Goal: Information Seeking & Learning: Learn about a topic

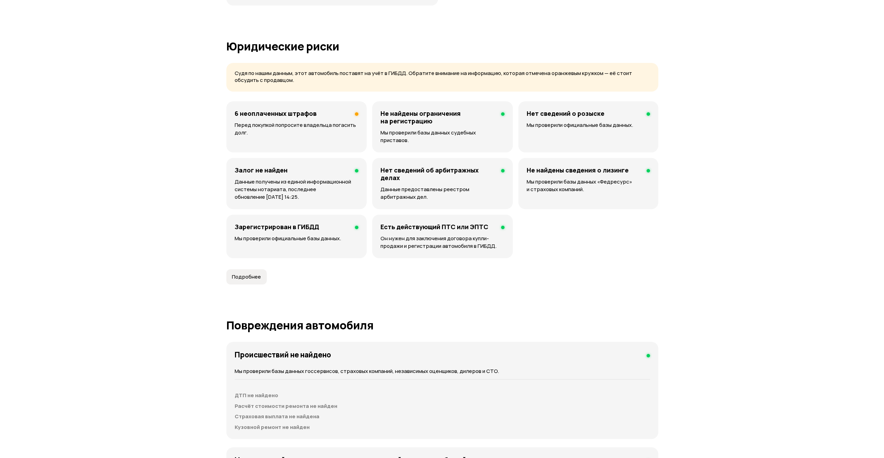
scroll to position [403, 0]
click at [232, 275] on span "Подробнее" at bounding box center [243, 278] width 29 height 7
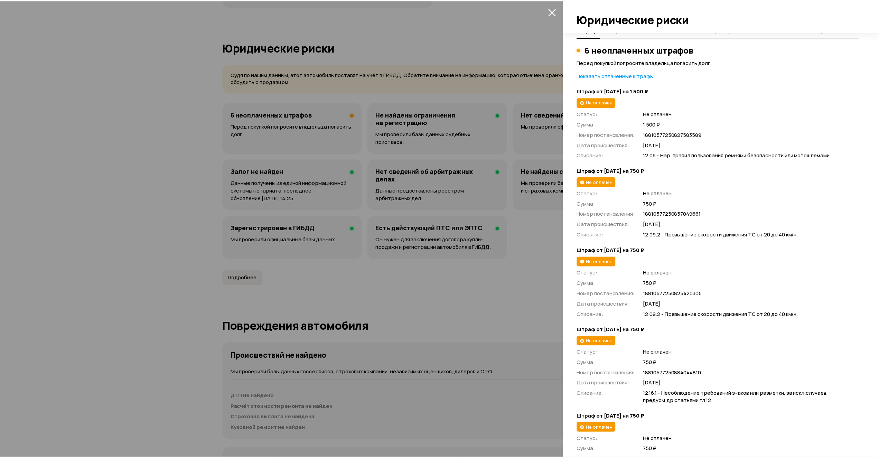
scroll to position [0, 0]
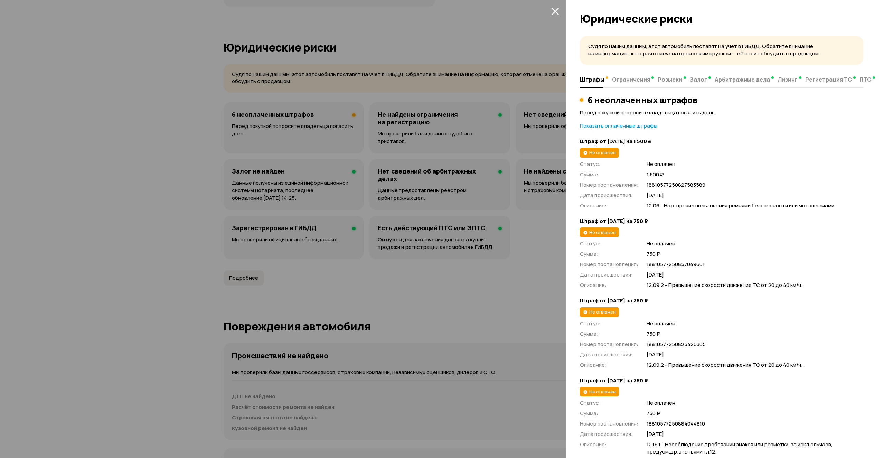
click at [554, 9] on icon "закрыть" at bounding box center [555, 11] width 8 height 8
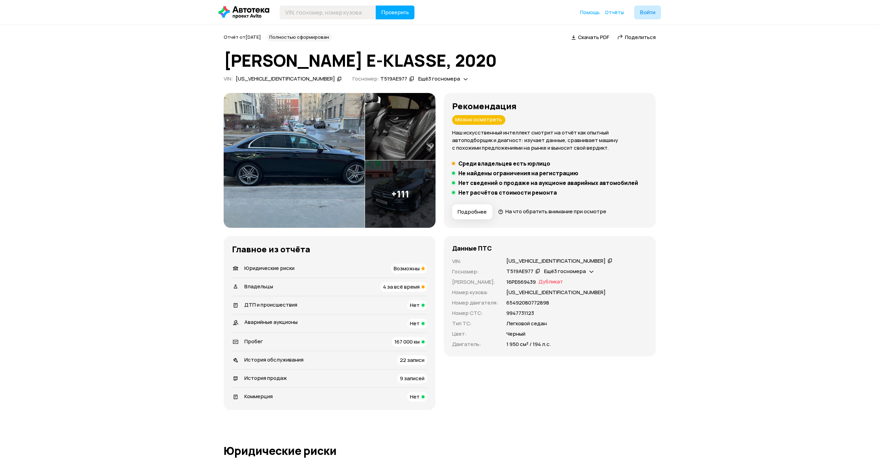
click at [464, 78] on icon at bounding box center [466, 78] width 4 height 7
click at [435, 77] on div "VIN : Z9M2130055L003224   Госномер: Т519АЕ977   Ещё 3 госномера" at bounding box center [440, 79] width 432 height 9
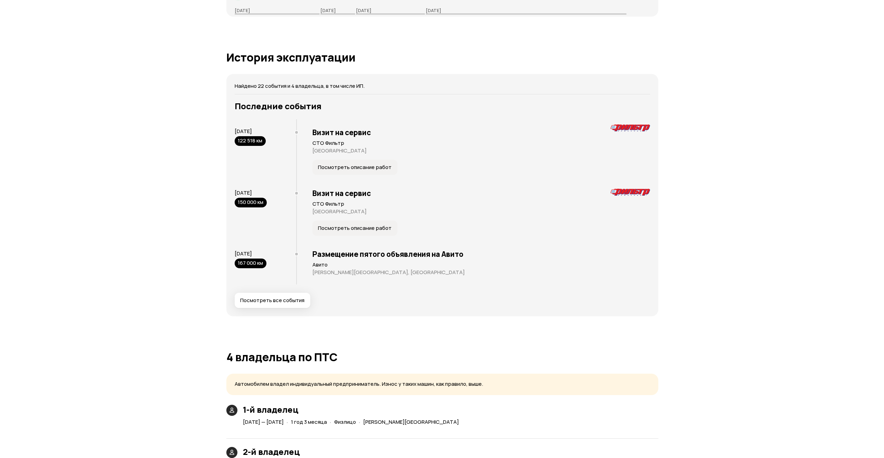
scroll to position [1268, 0]
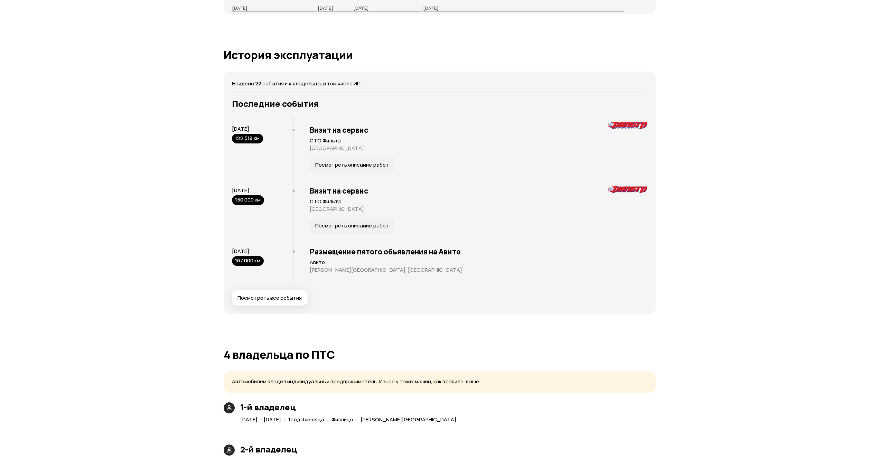
click at [345, 218] on button "Посмотреть описание работ" at bounding box center [352, 225] width 85 height 15
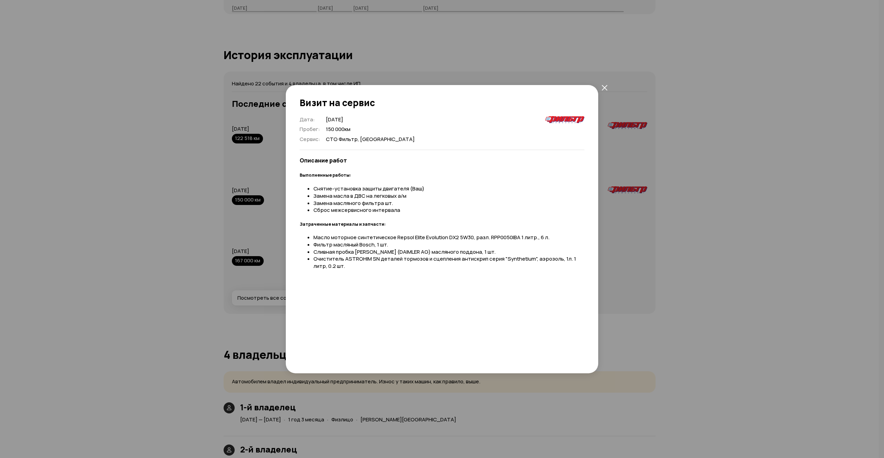
click at [605, 85] on icon "закрыть" at bounding box center [605, 88] width 6 height 6
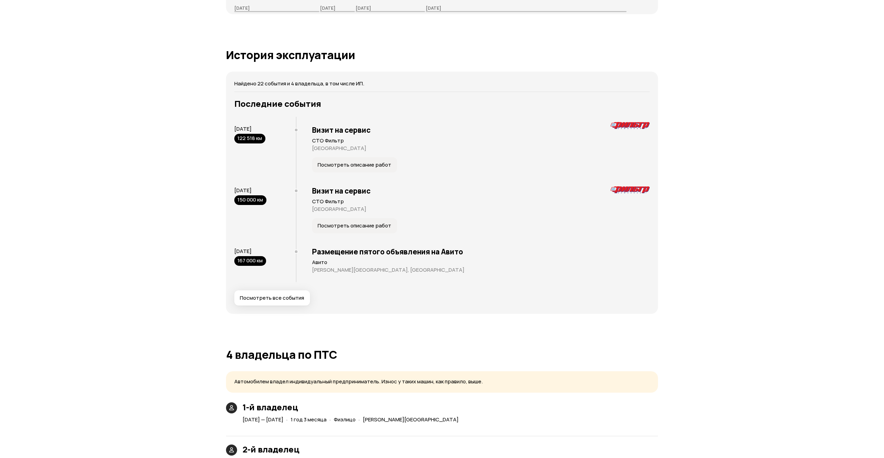
click at [184, 273] on div "Отчёт от 2 сентября 2025 года Полностью сформирован   Скачать PDF   Поделиться …" at bounding box center [442, 236] width 884 height 2959
click at [475, 139] on div "Визит на сервис СТО Фильтр Москва Посмотреть описание работ" at bounding box center [473, 149] width 354 height 64
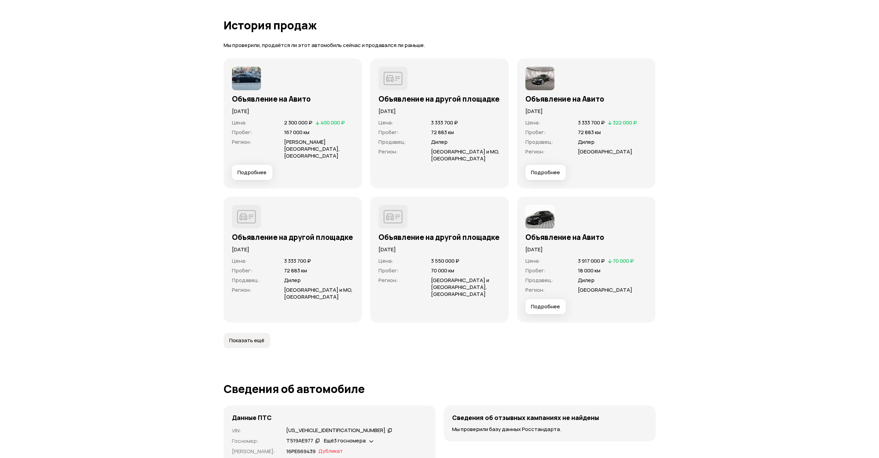
scroll to position [2074, 0]
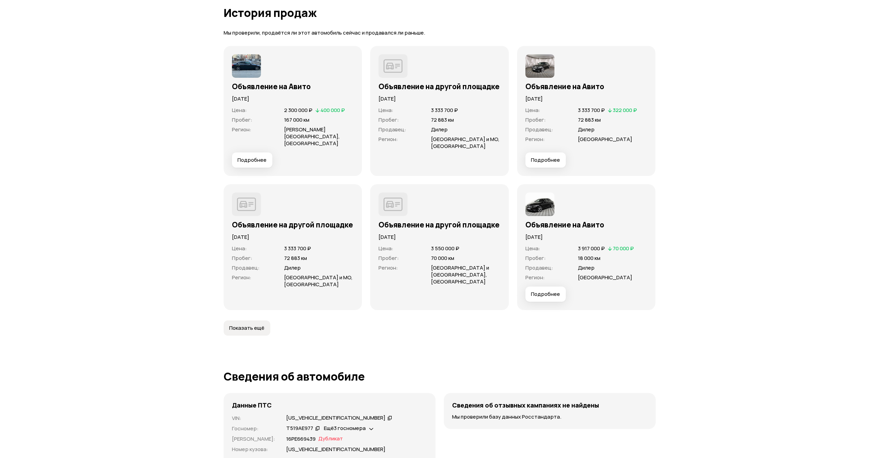
click at [248, 325] on span "Показать ещё" at bounding box center [246, 328] width 35 height 7
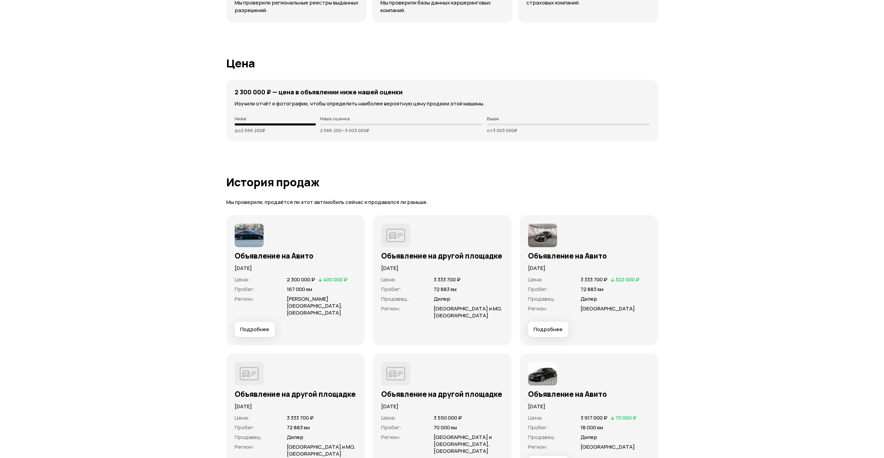
scroll to position [1902, 0]
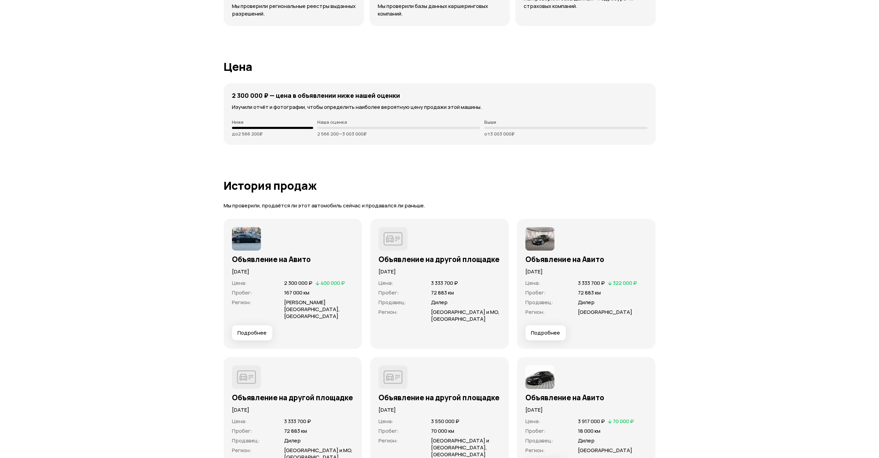
click at [258, 329] on span "Подробнее" at bounding box center [252, 332] width 29 height 7
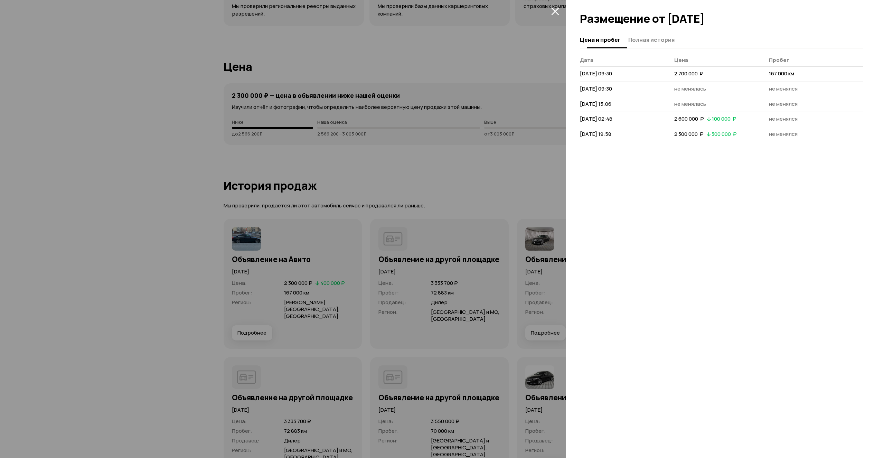
click at [651, 39] on span "Полная история" at bounding box center [652, 39] width 46 height 7
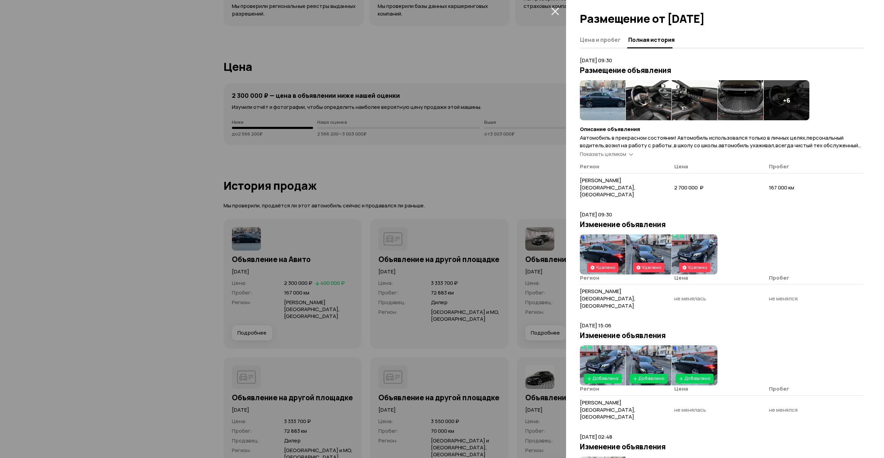
click at [622, 154] on span "Показать целиком" at bounding box center [603, 153] width 46 height 7
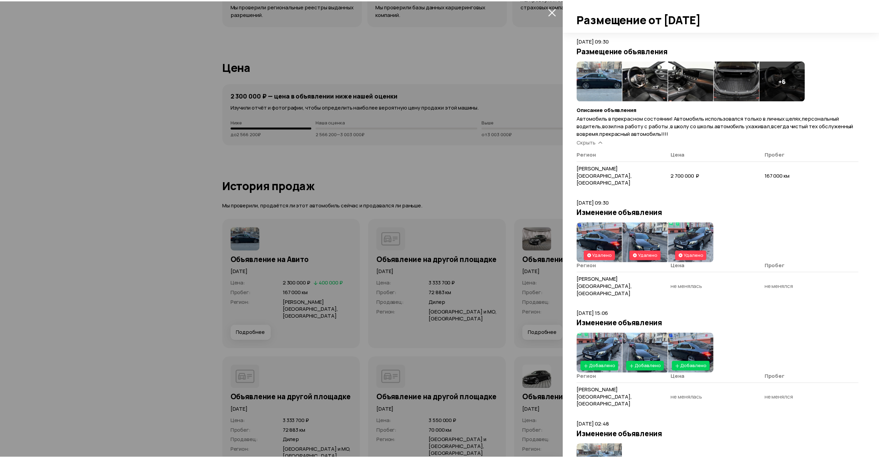
scroll to position [0, 0]
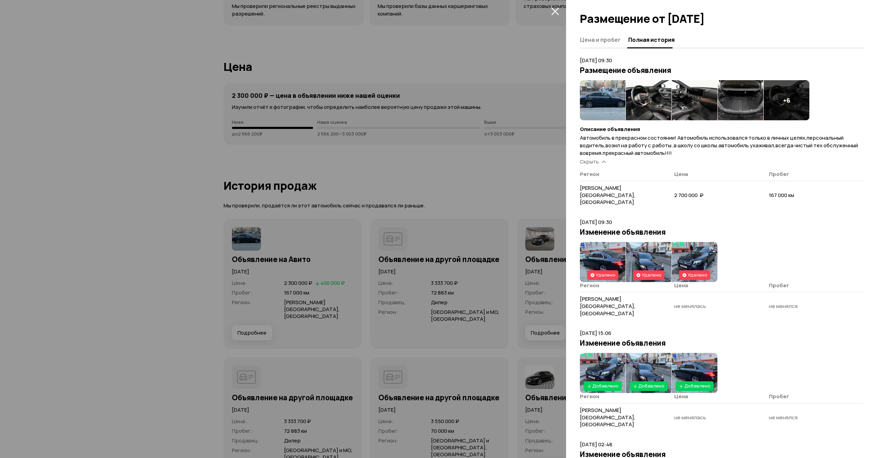
click at [553, 9] on icon "закрыть" at bounding box center [555, 12] width 8 height 8
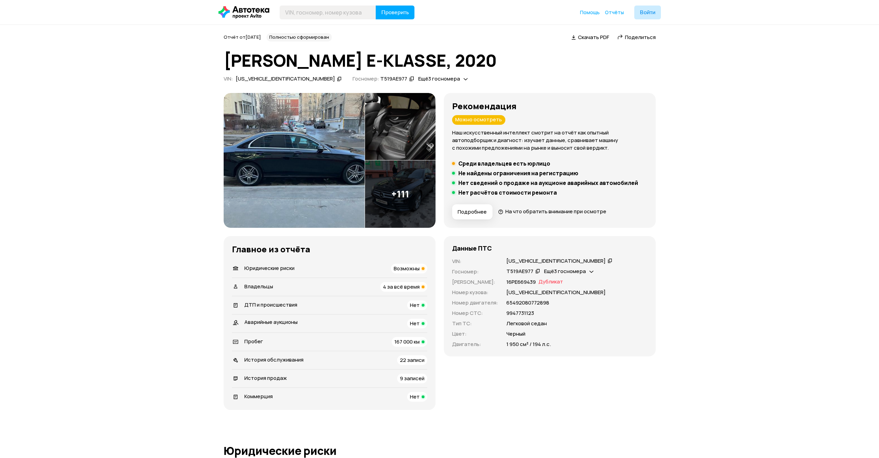
click at [333, 169] on img at bounding box center [294, 160] width 141 height 135
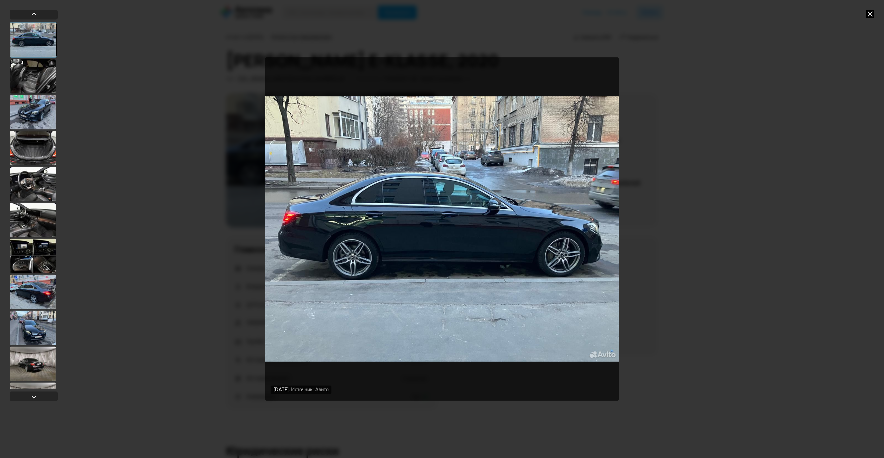
click at [36, 85] on div at bounding box center [33, 76] width 47 height 35
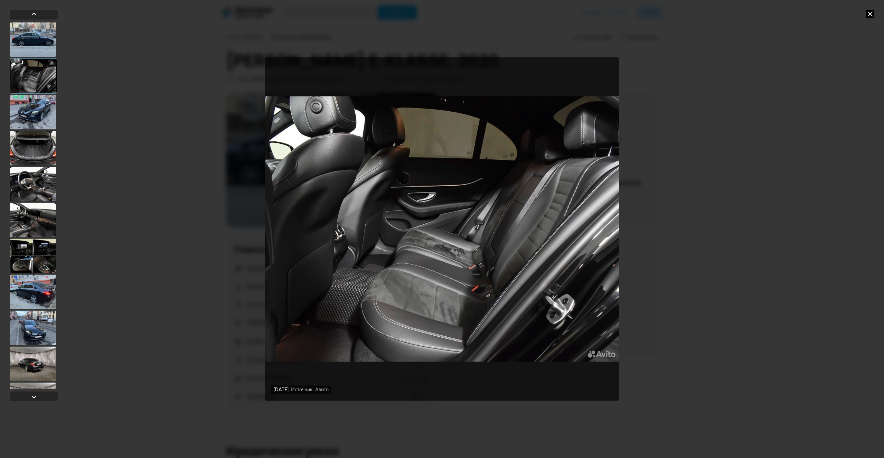
click at [31, 105] on div at bounding box center [33, 112] width 47 height 35
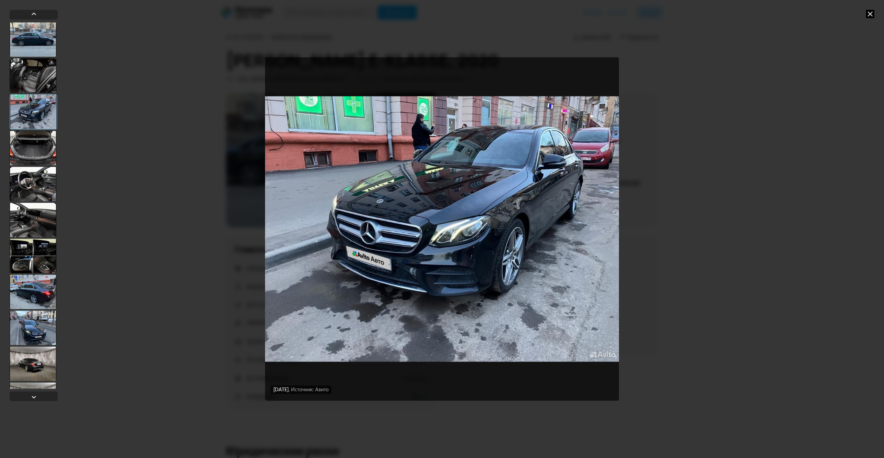
click at [33, 129] on div at bounding box center [33, 111] width 47 height 35
click at [36, 143] on div at bounding box center [33, 148] width 47 height 35
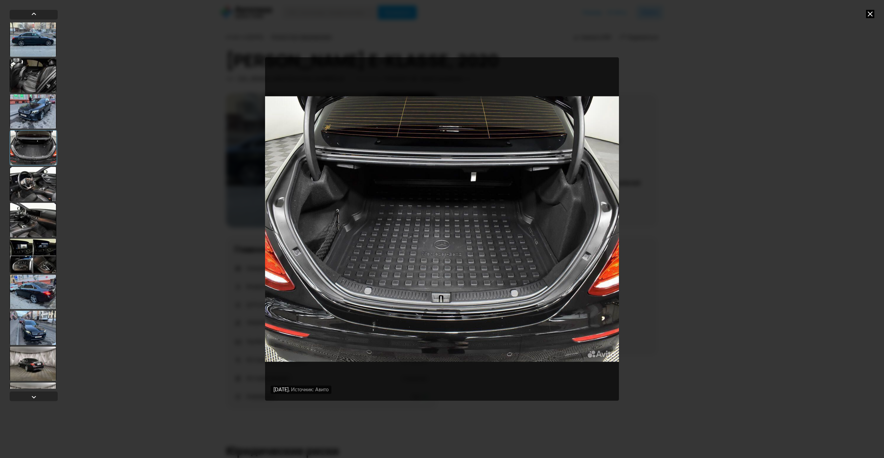
click at [33, 184] on div at bounding box center [33, 184] width 47 height 35
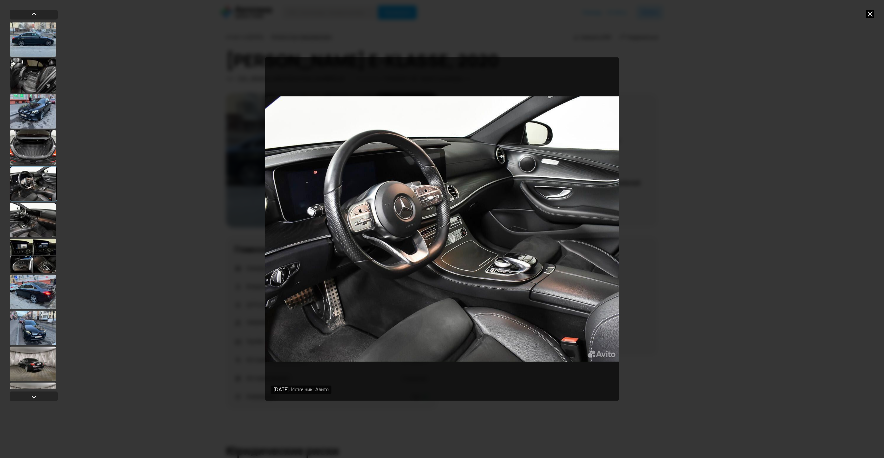
click at [36, 224] on div at bounding box center [33, 220] width 47 height 35
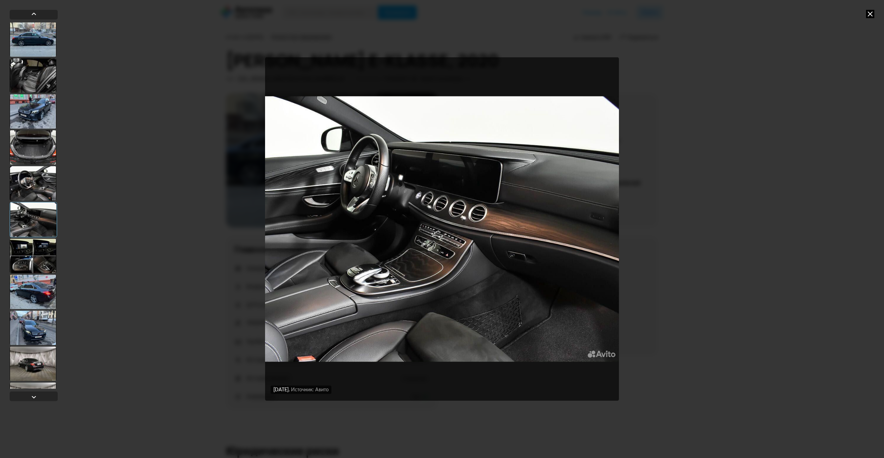
scroll to position [58, 0]
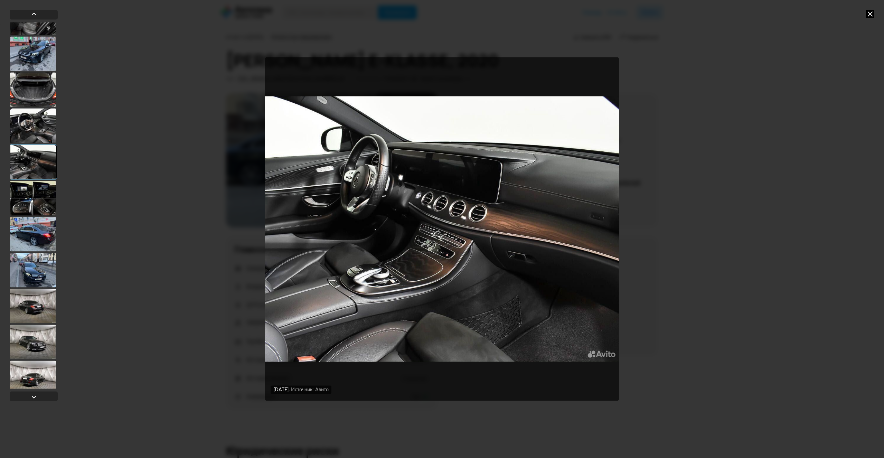
click at [40, 201] on div at bounding box center [33, 198] width 47 height 35
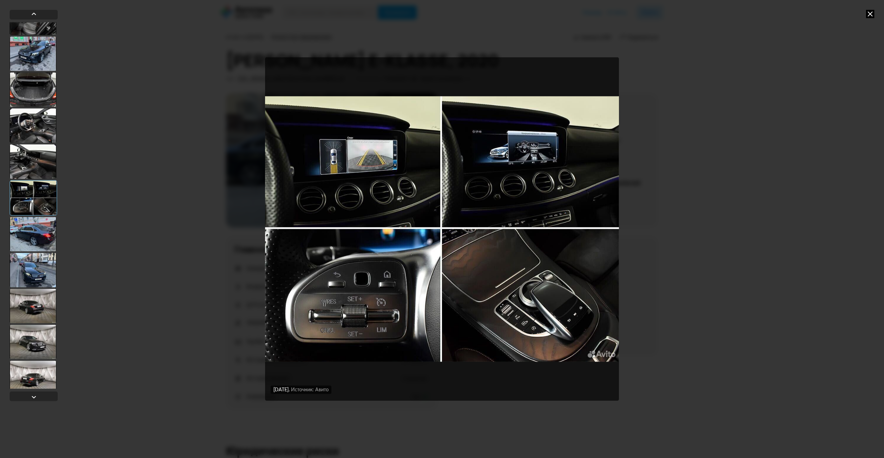
scroll to position [115, 0]
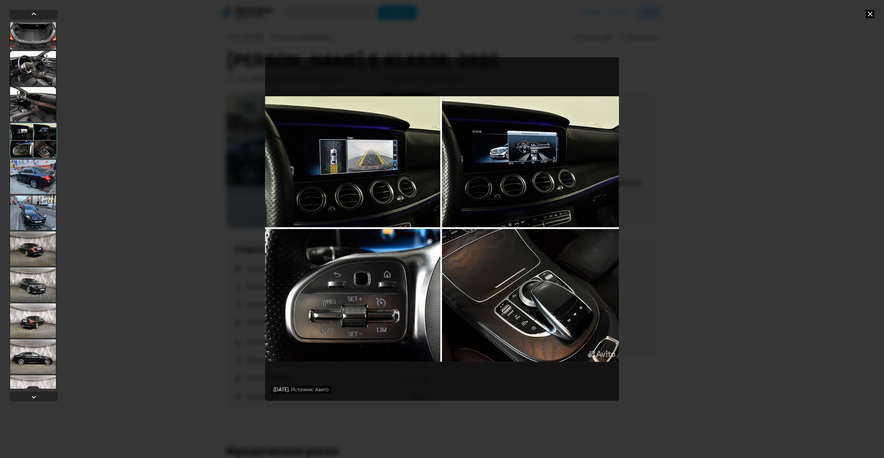
click at [40, 201] on div at bounding box center [33, 212] width 47 height 35
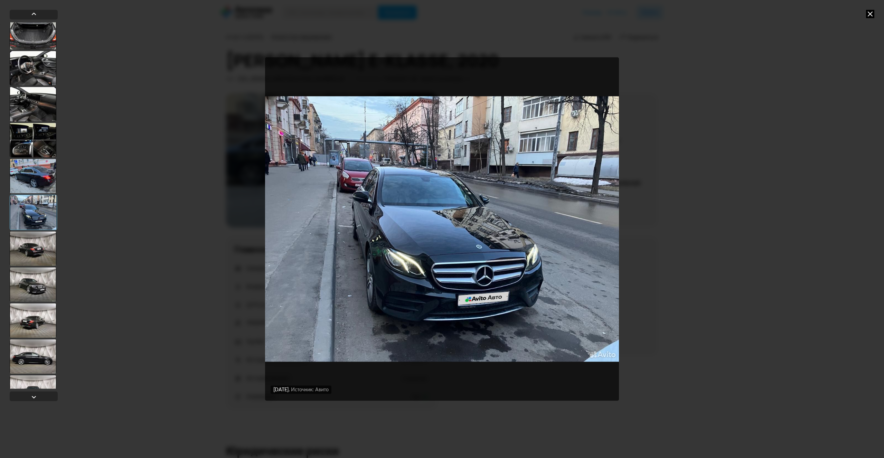
click at [41, 175] on div at bounding box center [33, 176] width 47 height 35
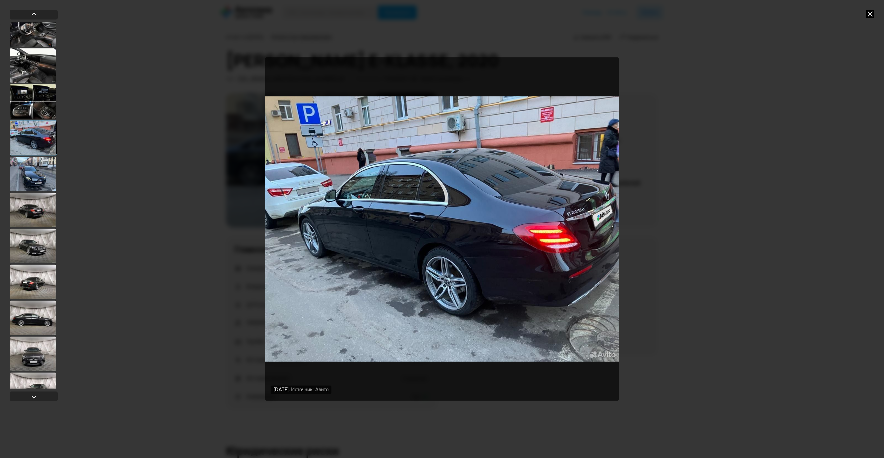
scroll to position [173, 0]
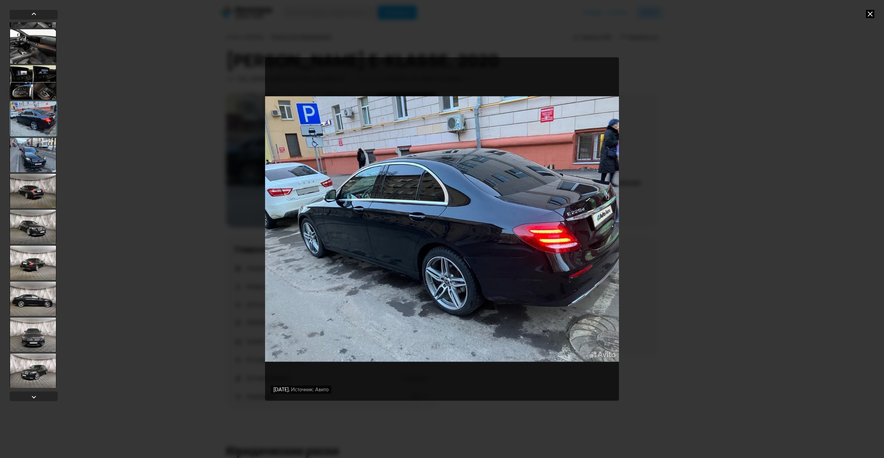
click at [34, 167] on div at bounding box center [33, 155] width 47 height 35
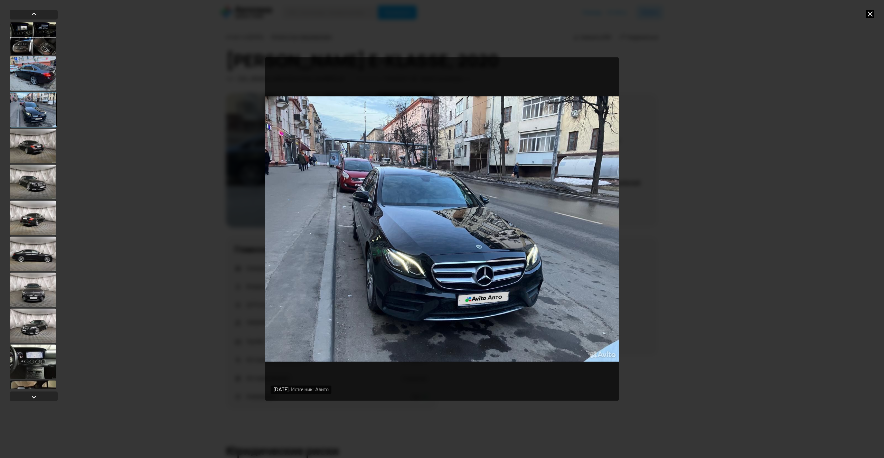
scroll to position [231, 0]
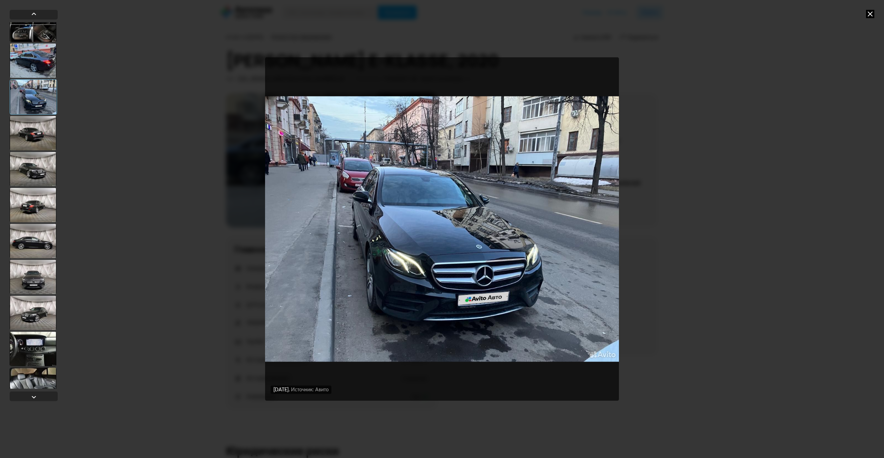
click at [38, 132] on div at bounding box center [33, 133] width 47 height 35
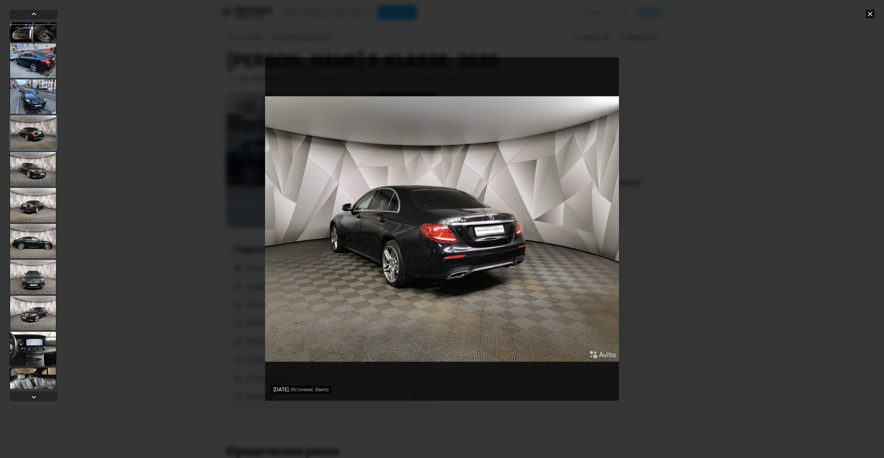
scroll to position [288, 0]
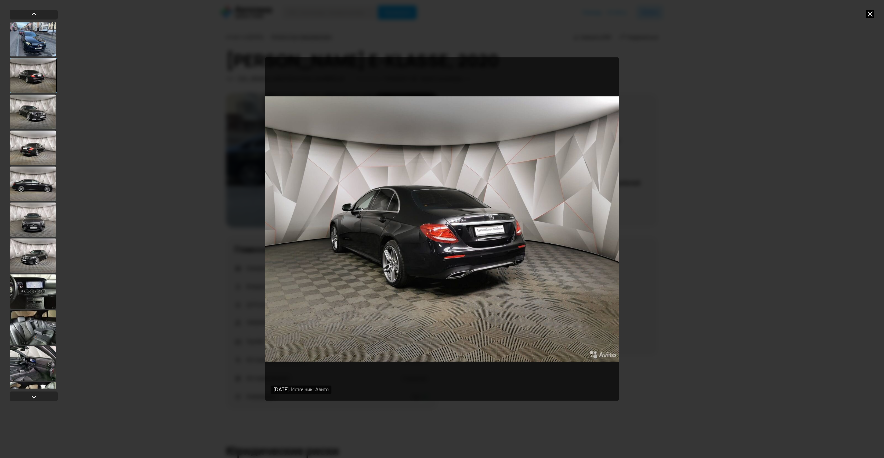
click at [35, 115] on div at bounding box center [33, 111] width 47 height 35
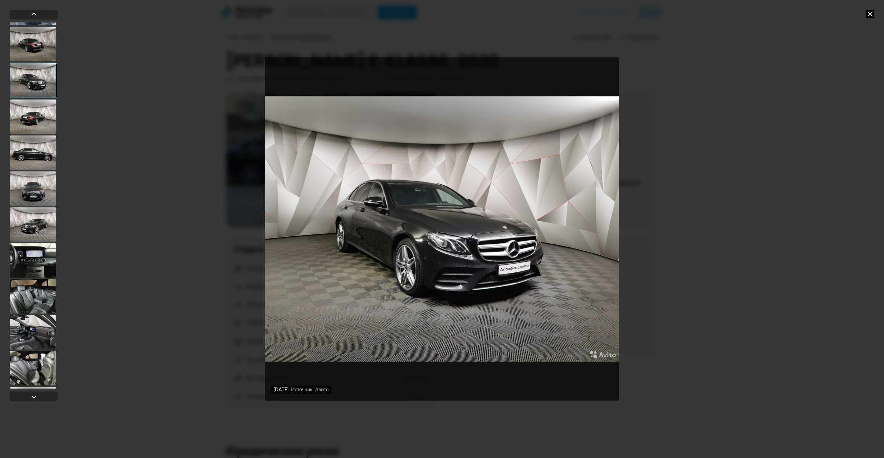
scroll to position [346, 0]
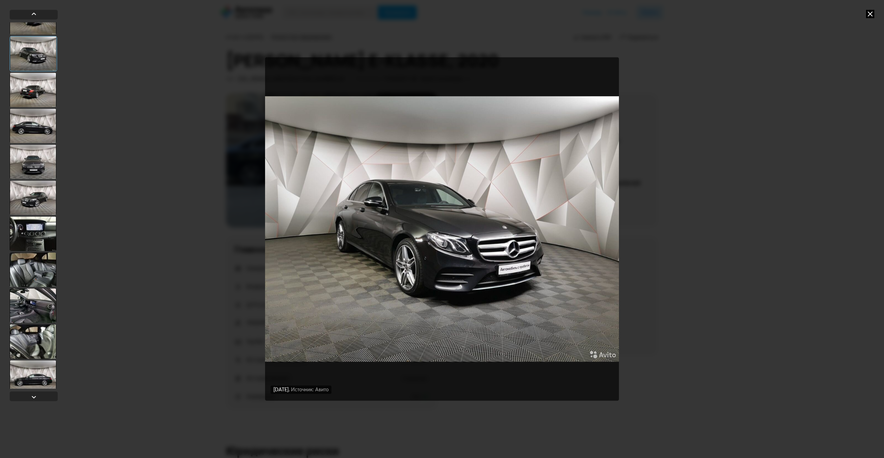
click at [35, 82] on div at bounding box center [33, 90] width 47 height 35
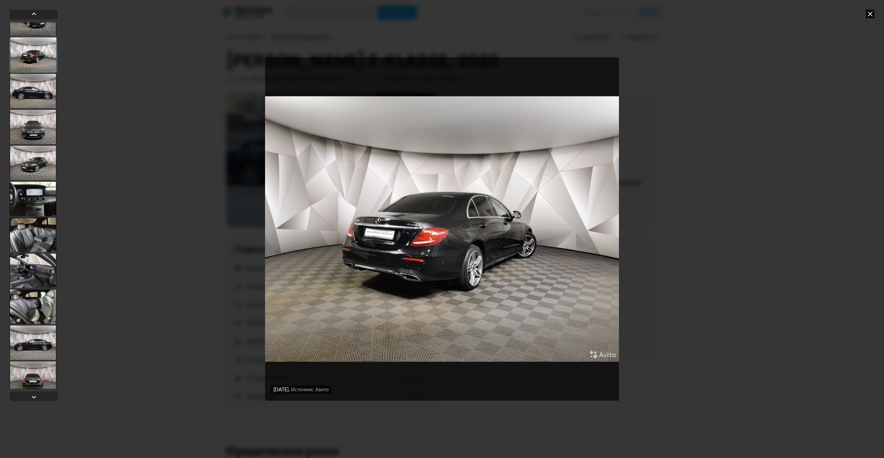
scroll to position [403, 0]
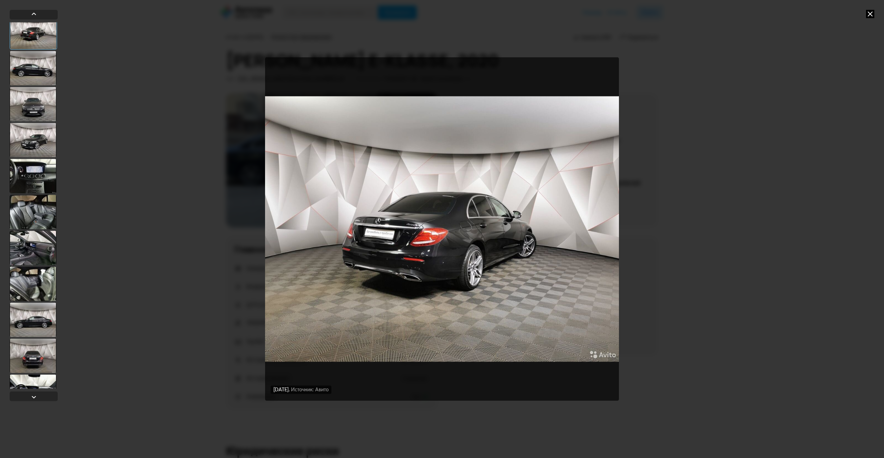
click at [35, 72] on div at bounding box center [33, 68] width 47 height 35
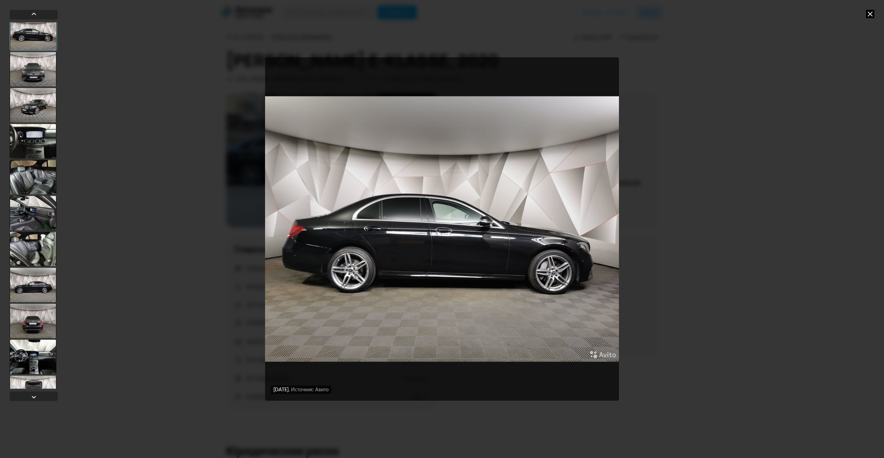
scroll to position [461, 0]
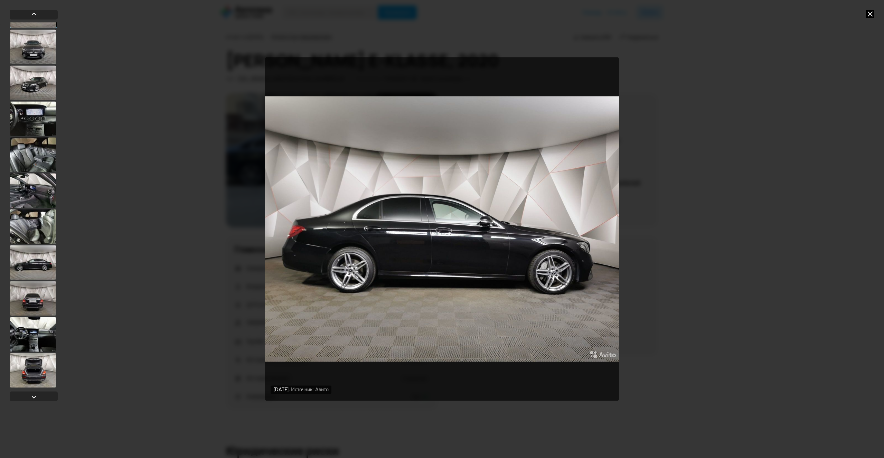
click at [38, 54] on div at bounding box center [33, 46] width 47 height 35
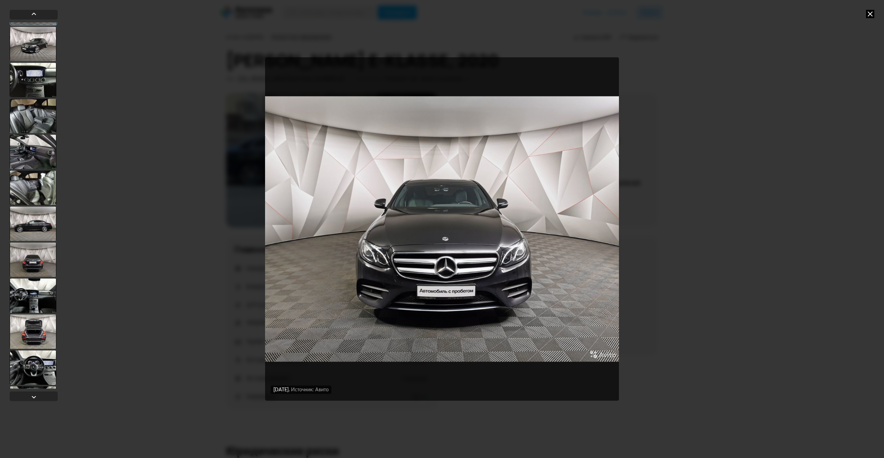
scroll to position [519, 0]
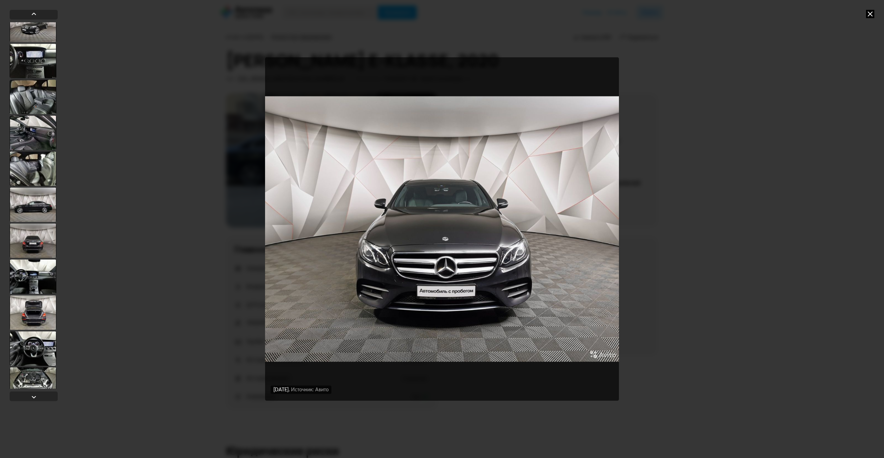
click at [33, 31] on div at bounding box center [33, 25] width 47 height 35
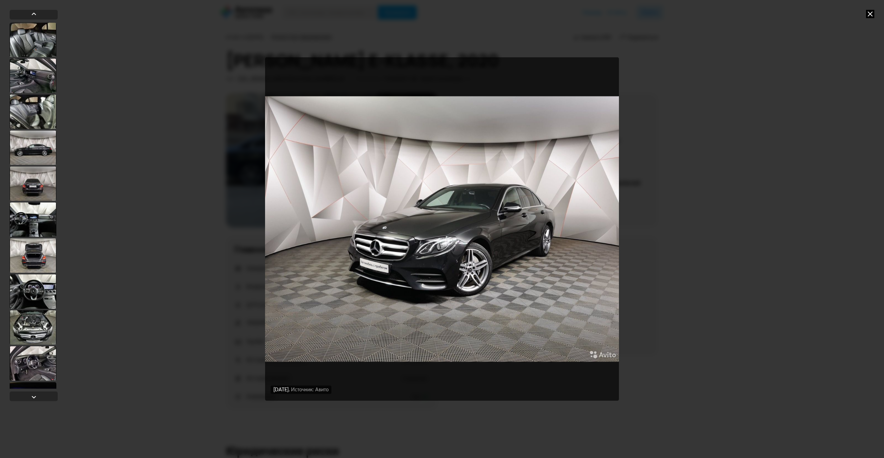
scroll to position [518, 0]
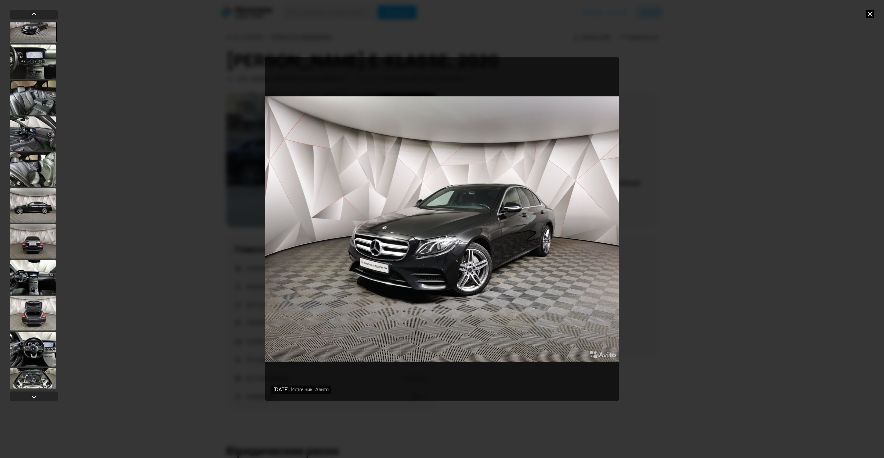
click at [31, 57] on div at bounding box center [33, 61] width 47 height 35
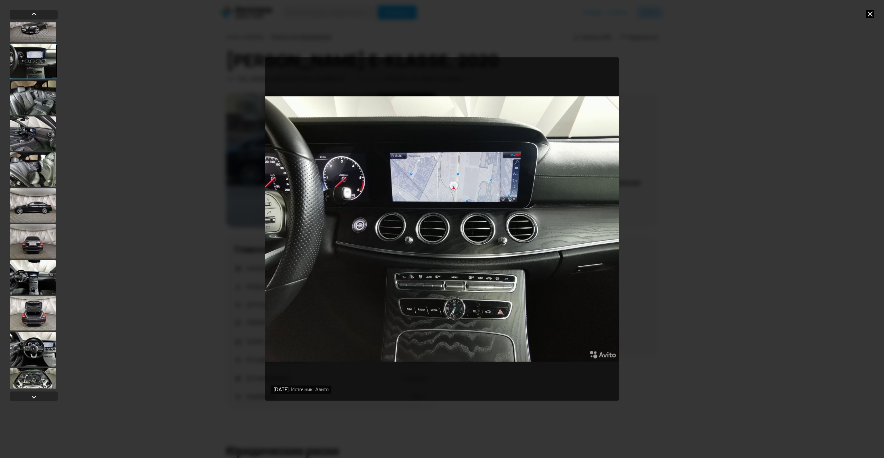
click at [29, 85] on div at bounding box center [33, 97] width 47 height 35
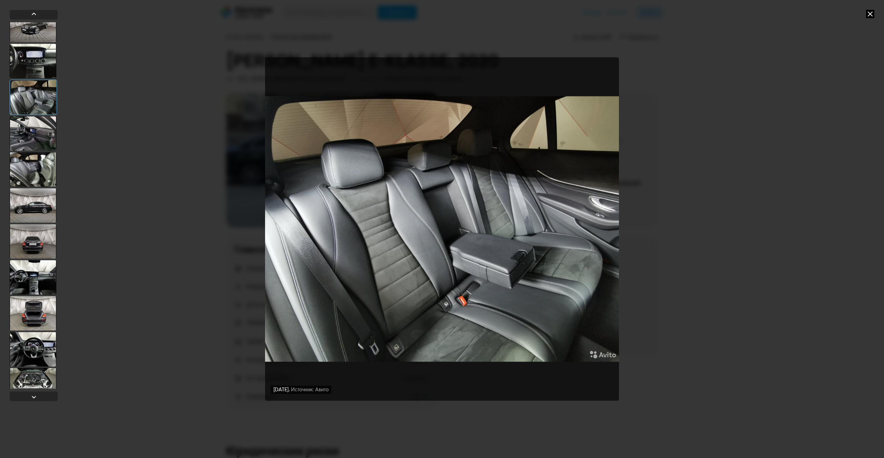
click at [34, 131] on div at bounding box center [33, 133] width 47 height 35
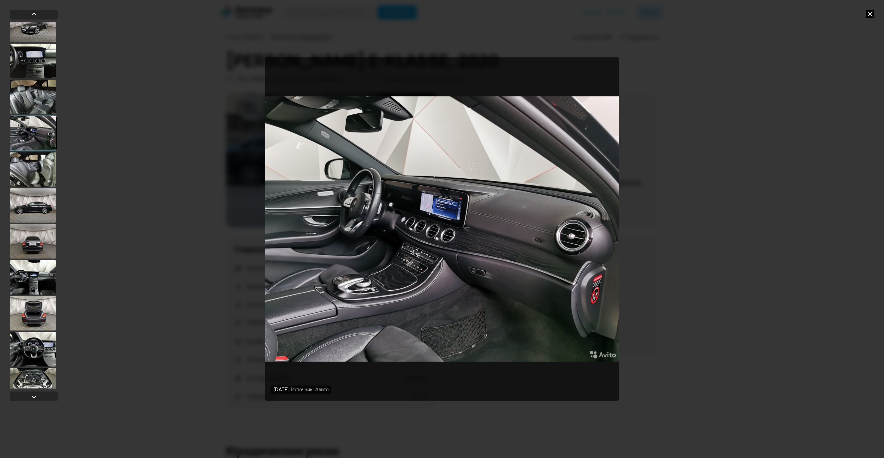
click at [32, 179] on div at bounding box center [33, 169] width 47 height 35
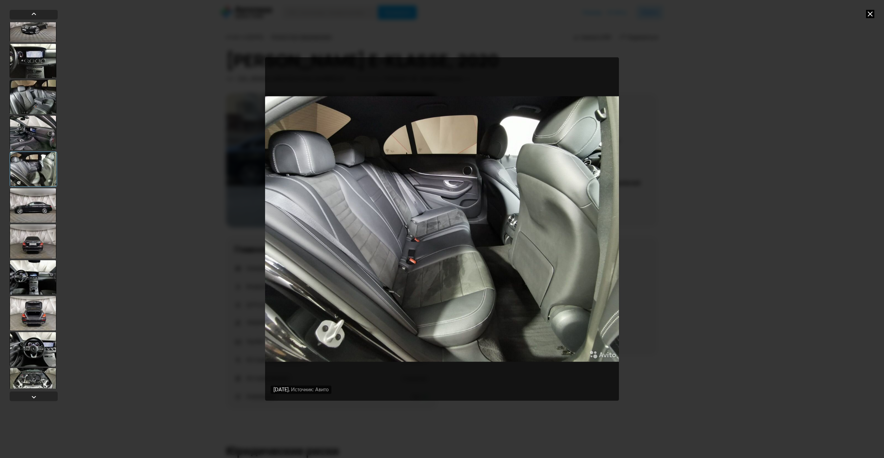
click at [31, 206] on div at bounding box center [33, 205] width 47 height 35
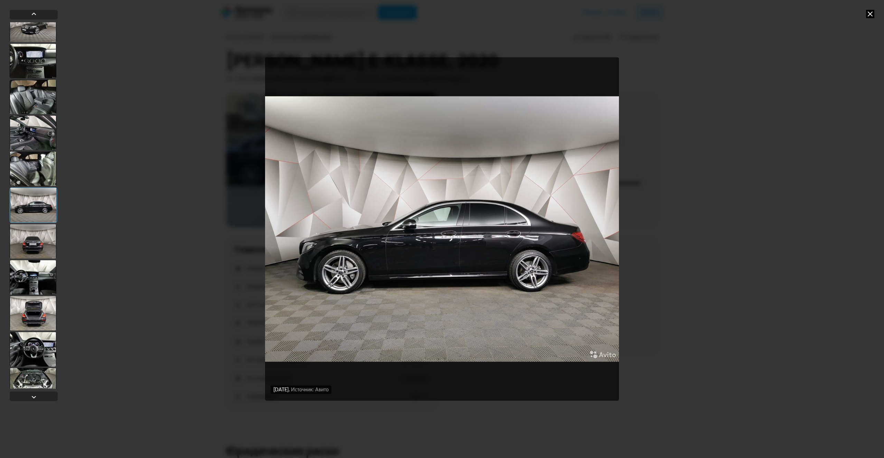
click at [30, 237] on div at bounding box center [33, 241] width 47 height 35
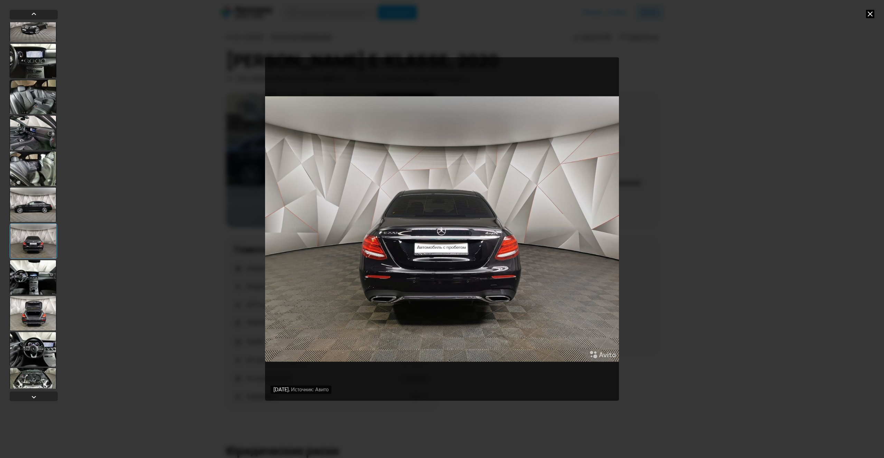
click at [32, 277] on div at bounding box center [33, 277] width 47 height 35
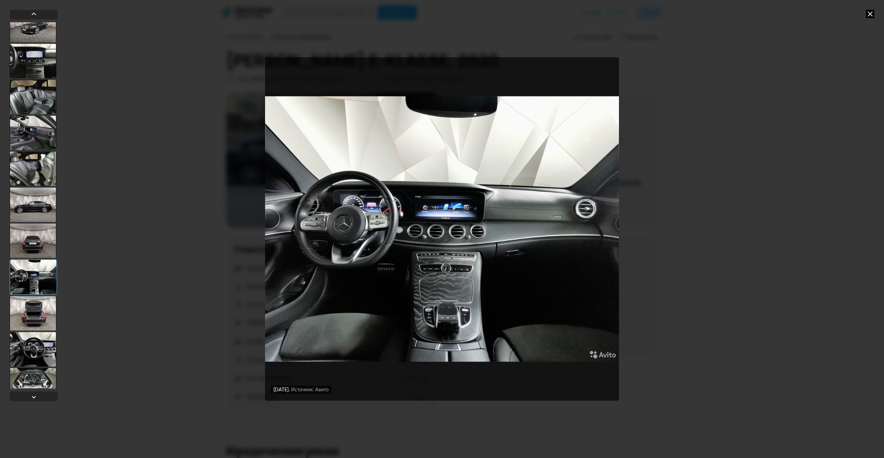
click at [31, 310] on div at bounding box center [33, 313] width 47 height 35
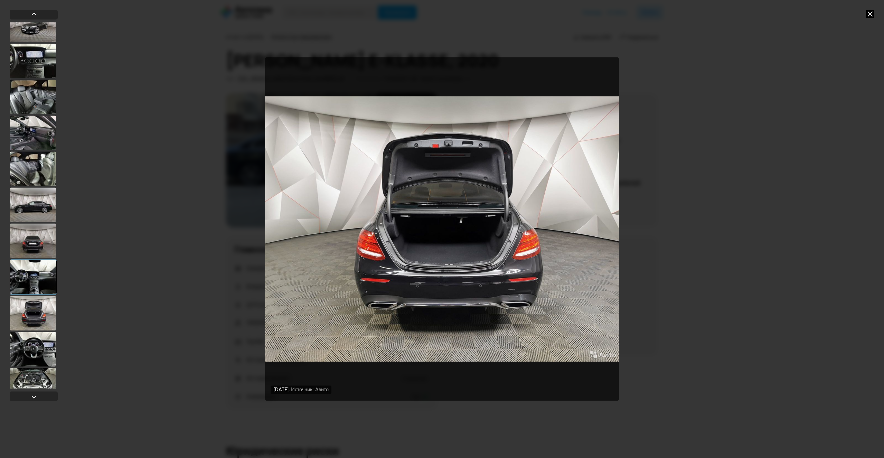
click at [40, 350] on div at bounding box center [33, 349] width 47 height 35
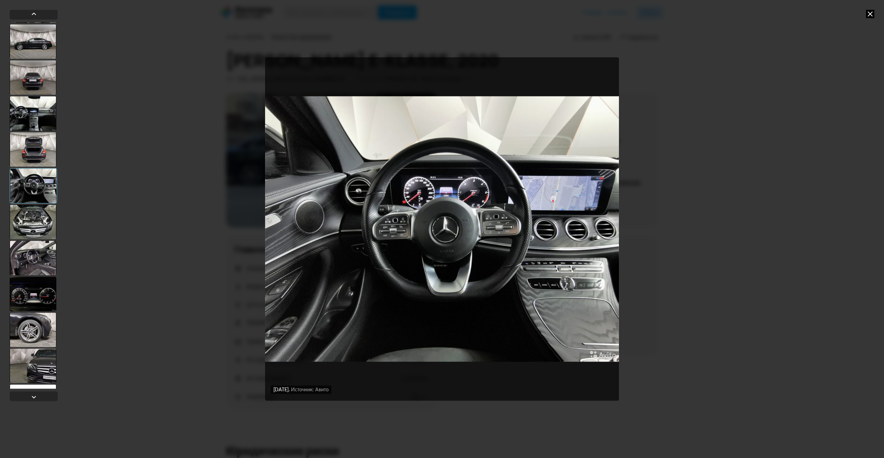
scroll to position [749, 0]
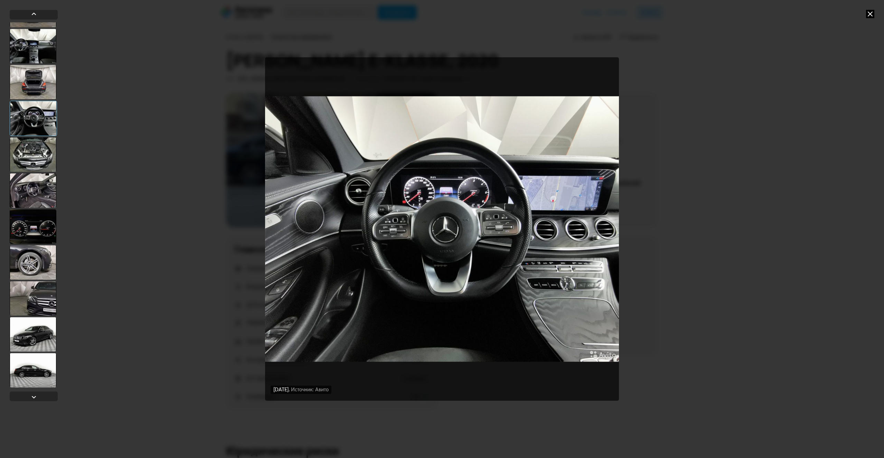
click at [31, 162] on div at bounding box center [33, 154] width 47 height 35
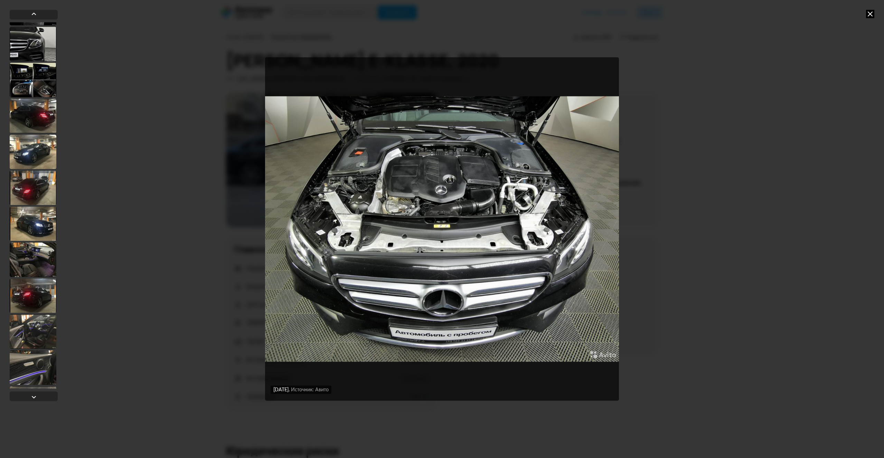
scroll to position [2707, 0]
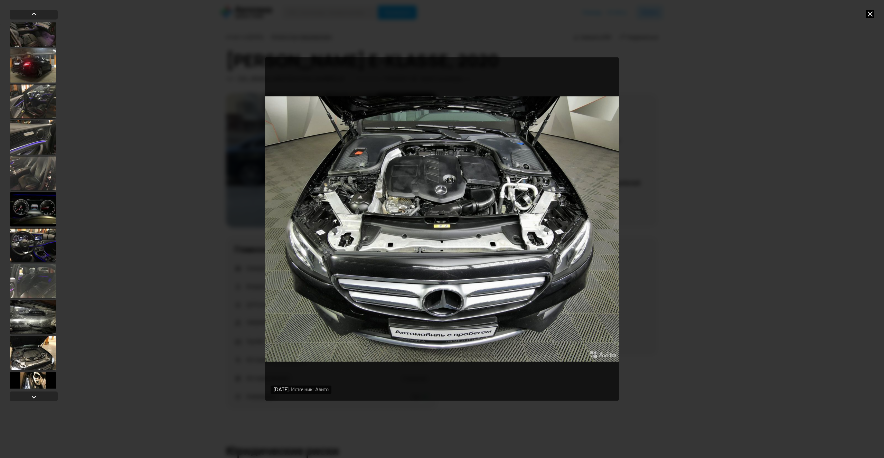
click at [32, 274] on div at bounding box center [33, 281] width 47 height 35
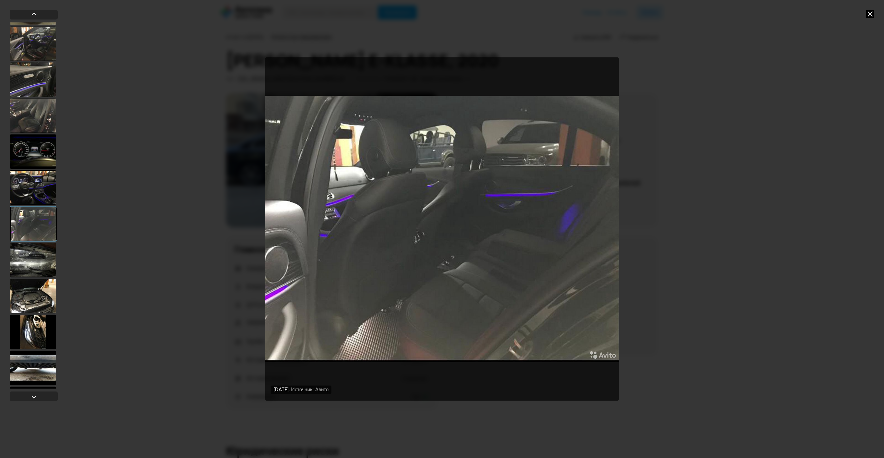
scroll to position [2822, 0]
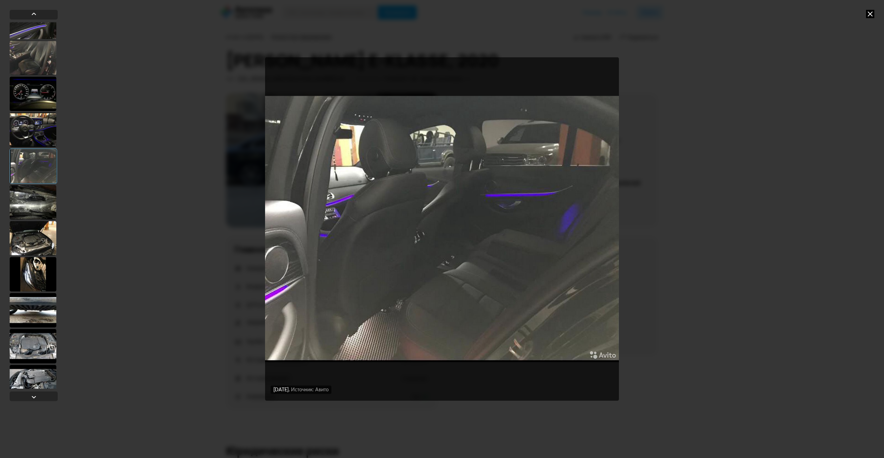
click at [36, 242] on div at bounding box center [33, 238] width 47 height 35
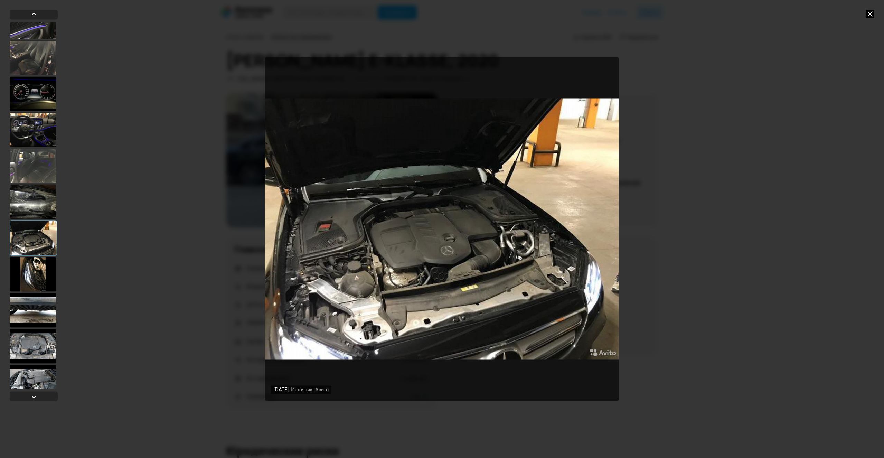
click at [33, 268] on div at bounding box center [33, 274] width 47 height 35
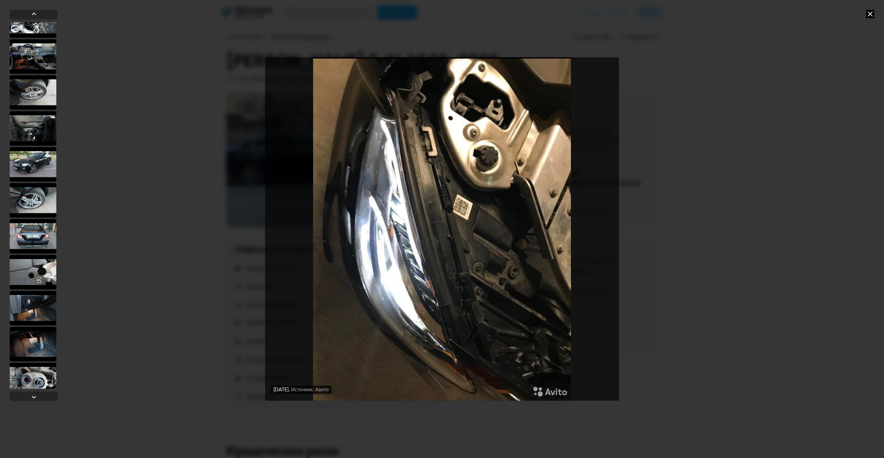
scroll to position [3168, 0]
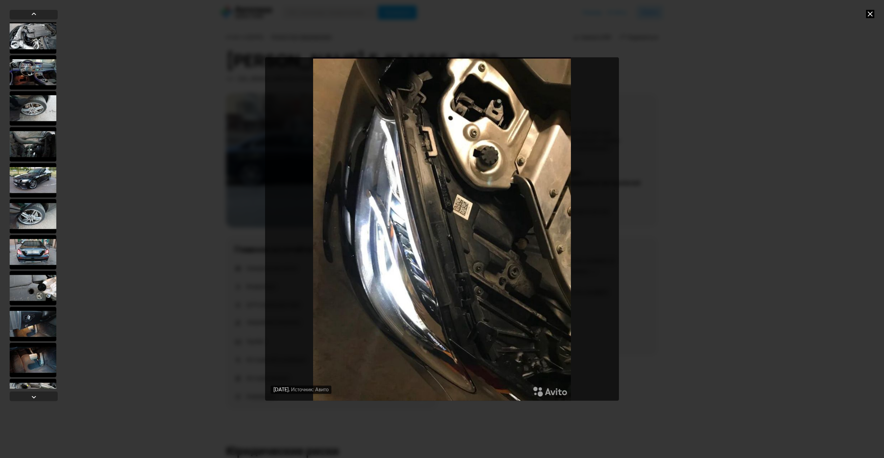
click at [35, 215] on div at bounding box center [33, 216] width 47 height 35
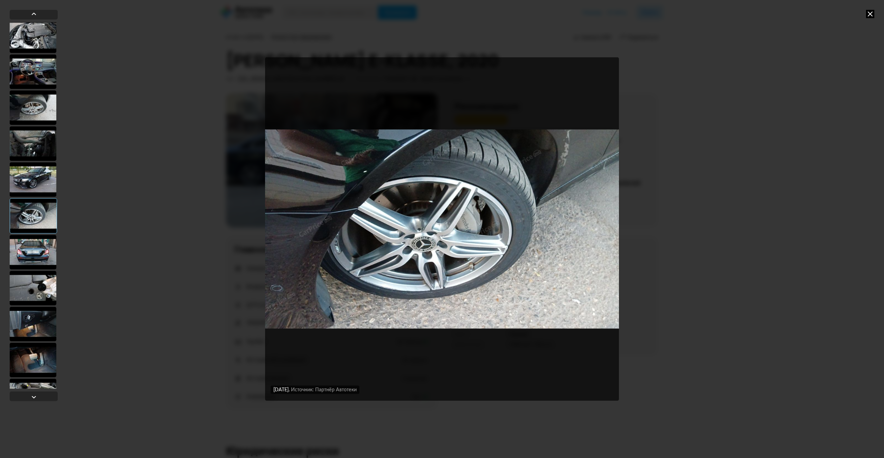
scroll to position [3167, 0]
click at [32, 114] on div at bounding box center [33, 108] width 47 height 35
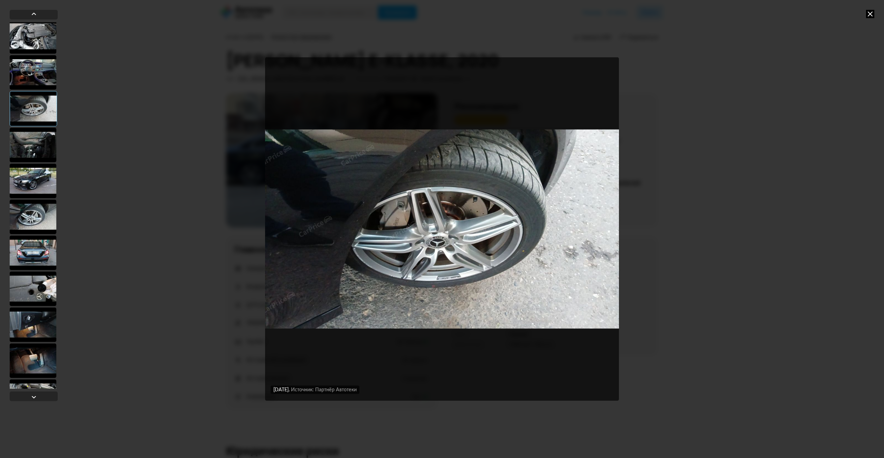
click at [28, 256] on div at bounding box center [33, 252] width 47 height 35
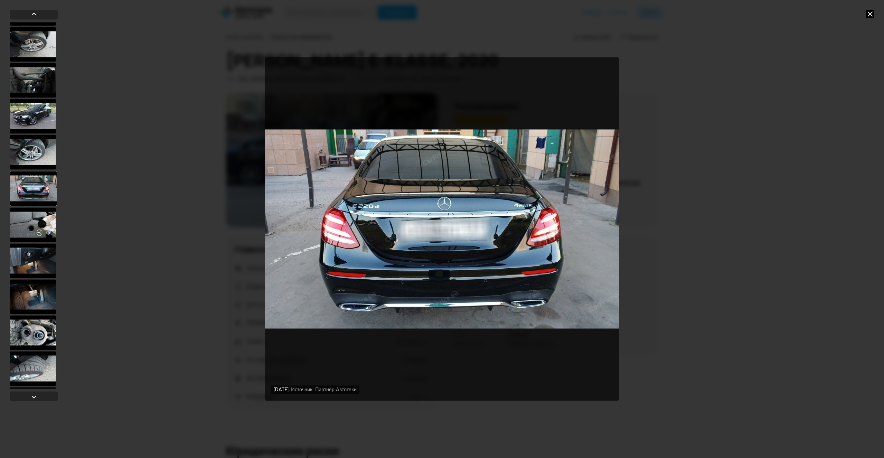
scroll to position [3282, 0]
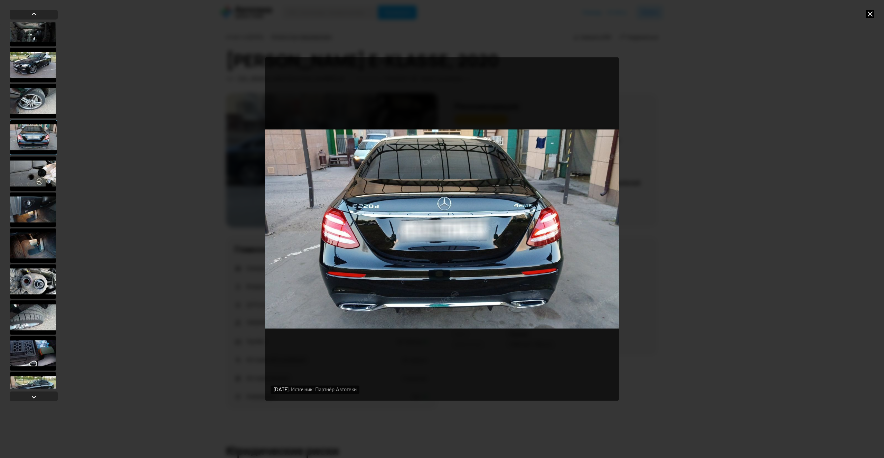
click at [38, 171] on div at bounding box center [33, 173] width 47 height 35
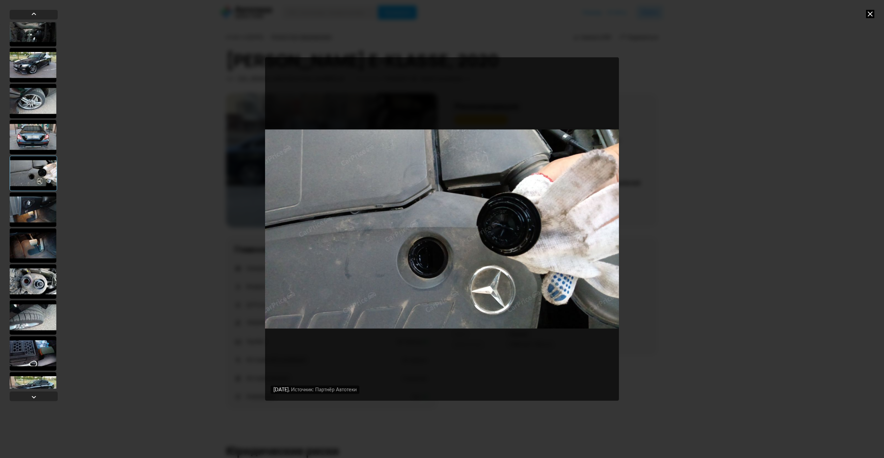
click at [32, 274] on div at bounding box center [33, 281] width 47 height 35
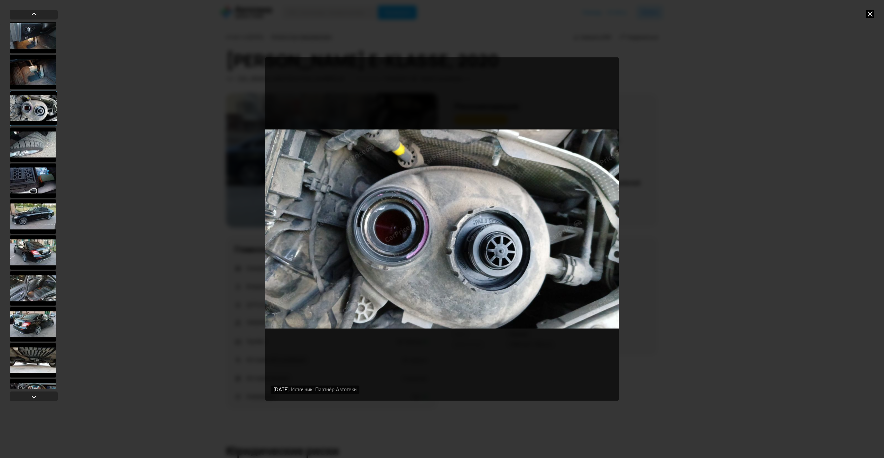
scroll to position [3513, 0]
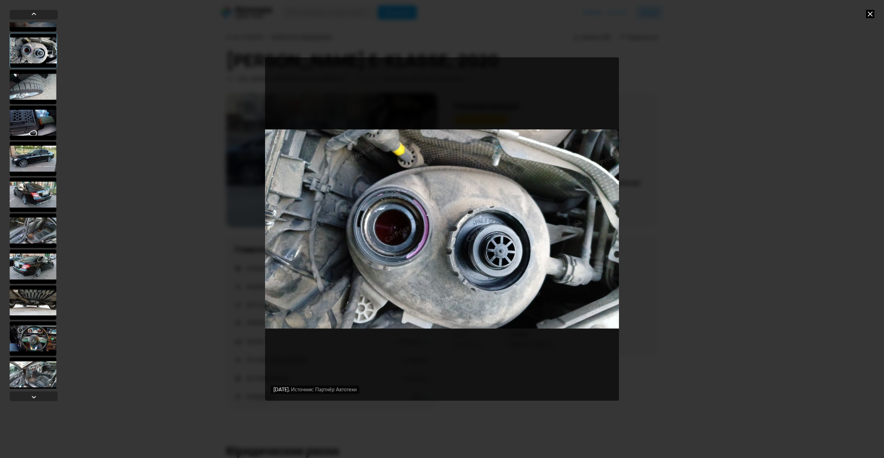
click at [37, 237] on div at bounding box center [33, 230] width 47 height 35
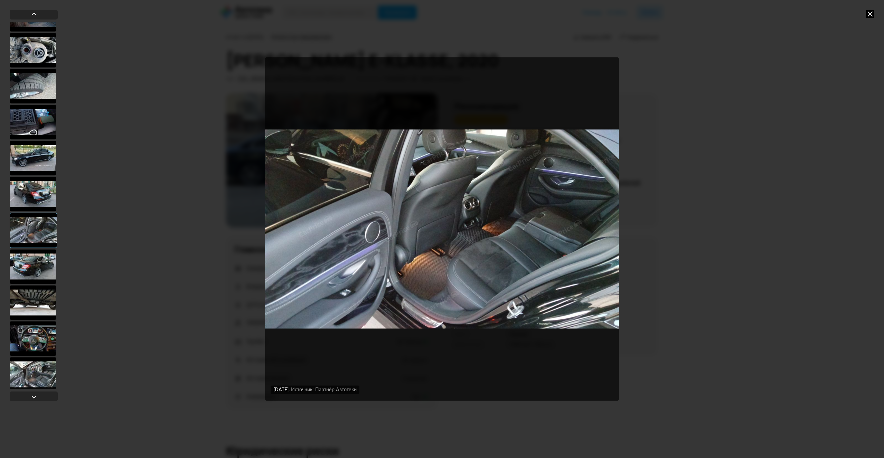
click at [41, 300] on div at bounding box center [33, 302] width 47 height 35
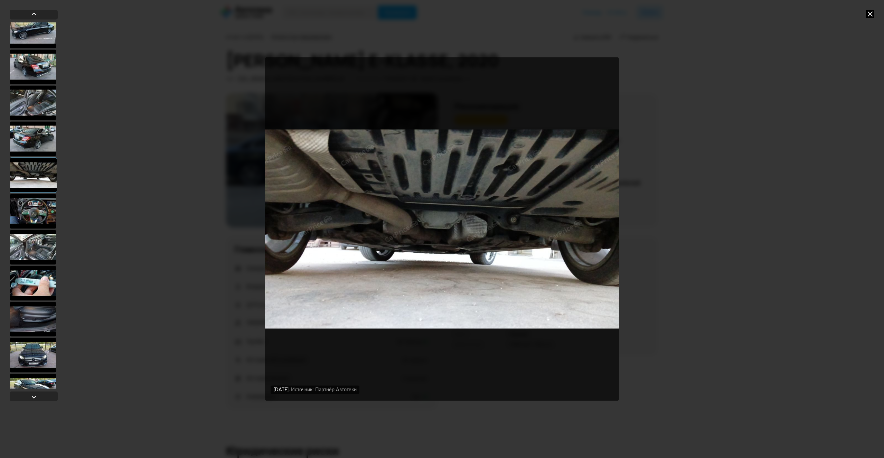
scroll to position [3686, 0]
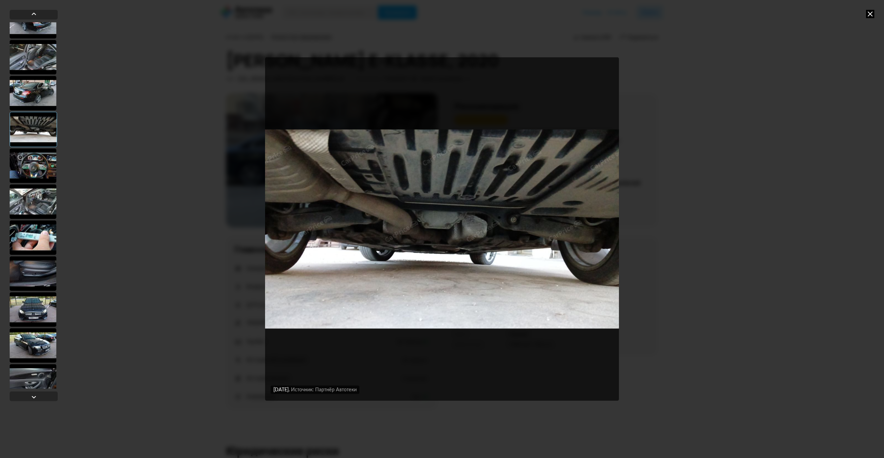
click at [37, 239] on div at bounding box center [33, 237] width 47 height 35
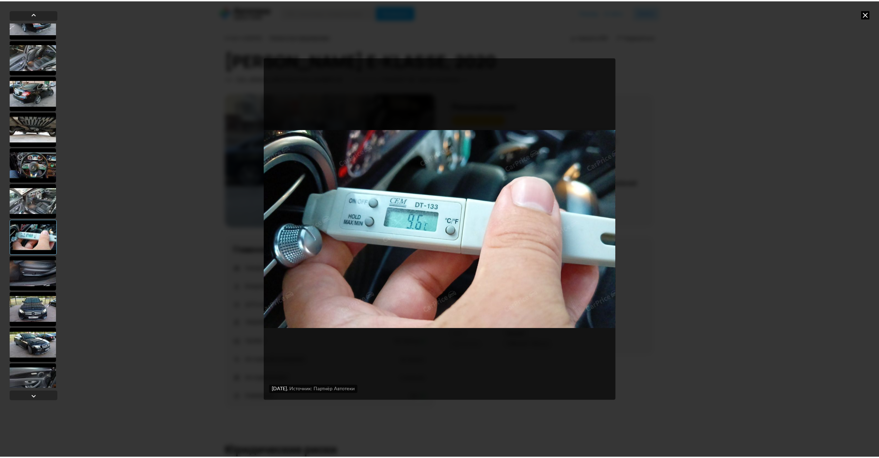
scroll to position [3733, 0]
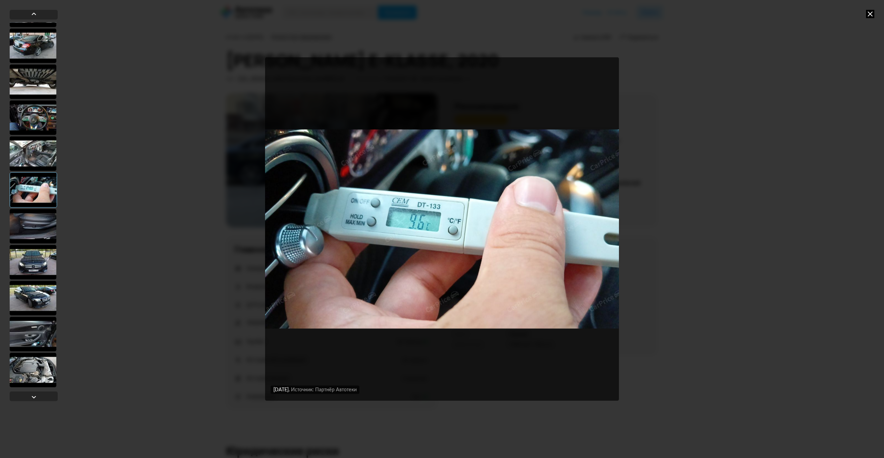
click at [38, 335] on div at bounding box center [33, 334] width 47 height 35
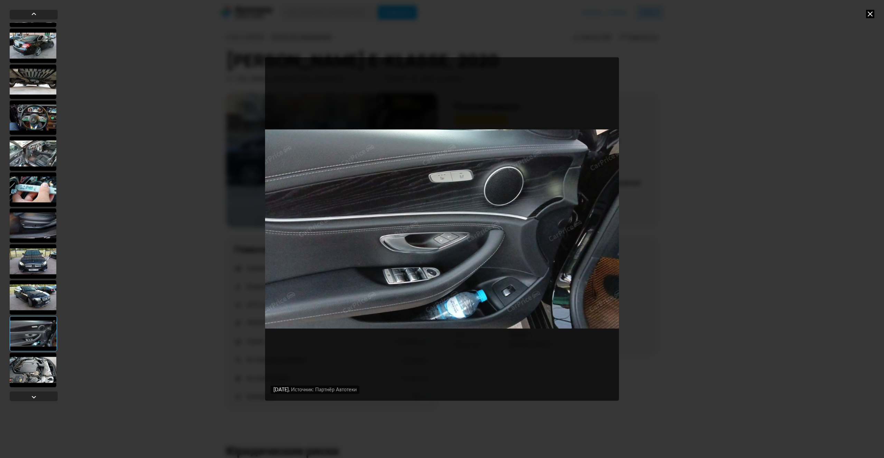
click at [873, 16] on icon at bounding box center [870, 14] width 8 height 8
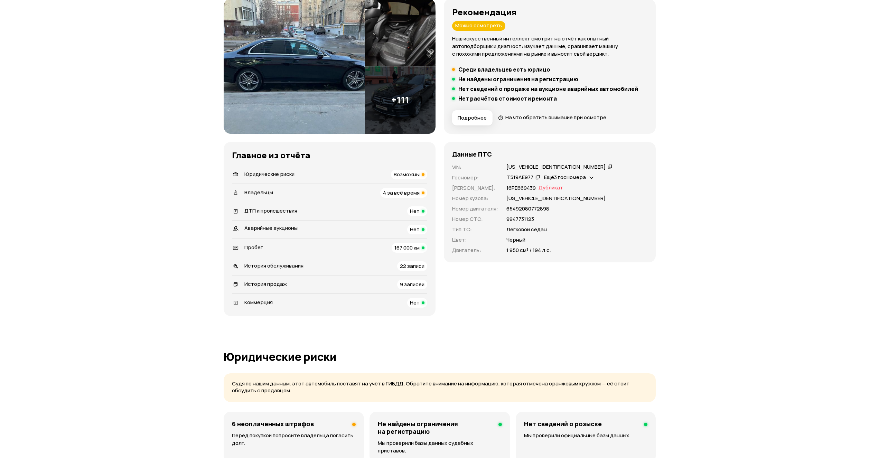
scroll to position [0, 0]
